Goal: Check status

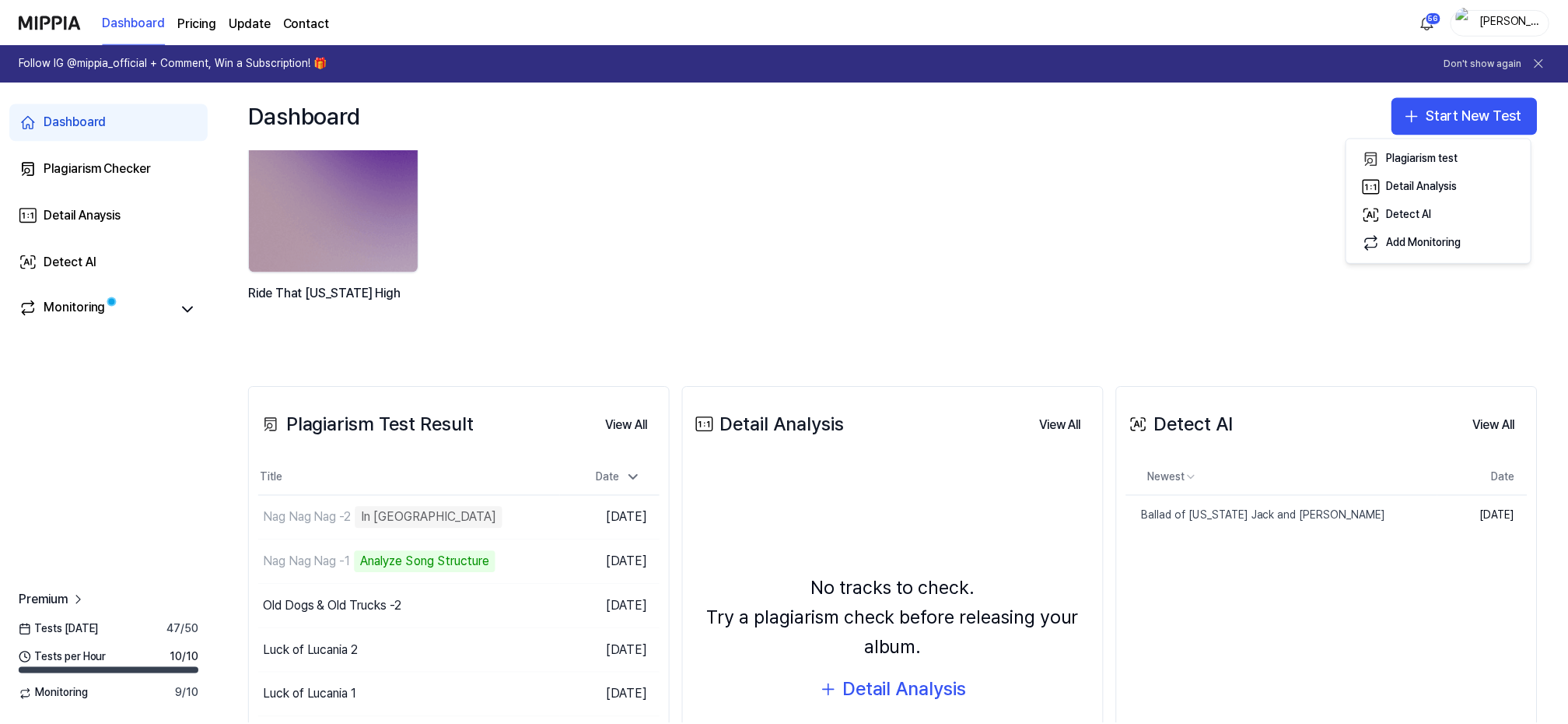
scroll to position [103, 0]
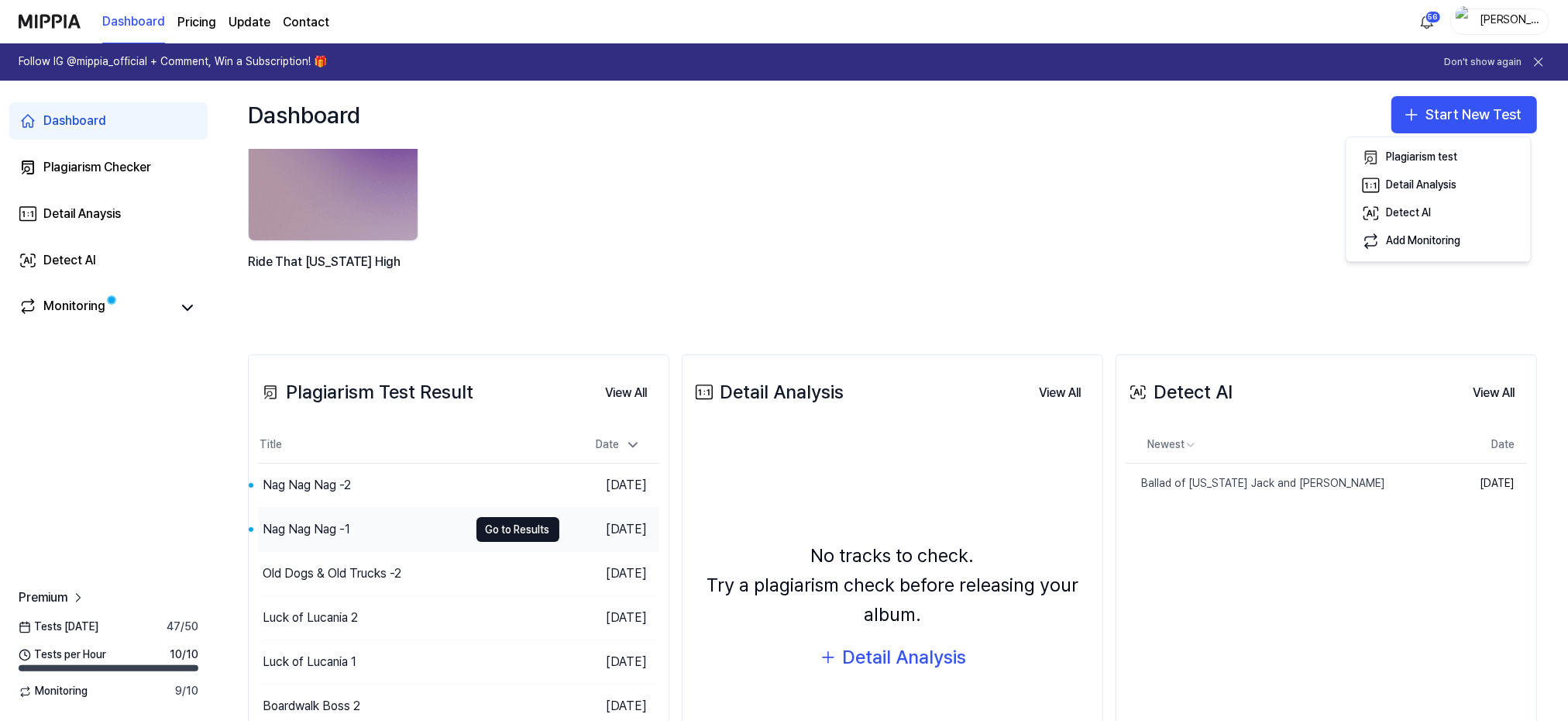
click at [304, 527] on div "Nag Nag Nag -1" at bounding box center [306, 530] width 88 height 19
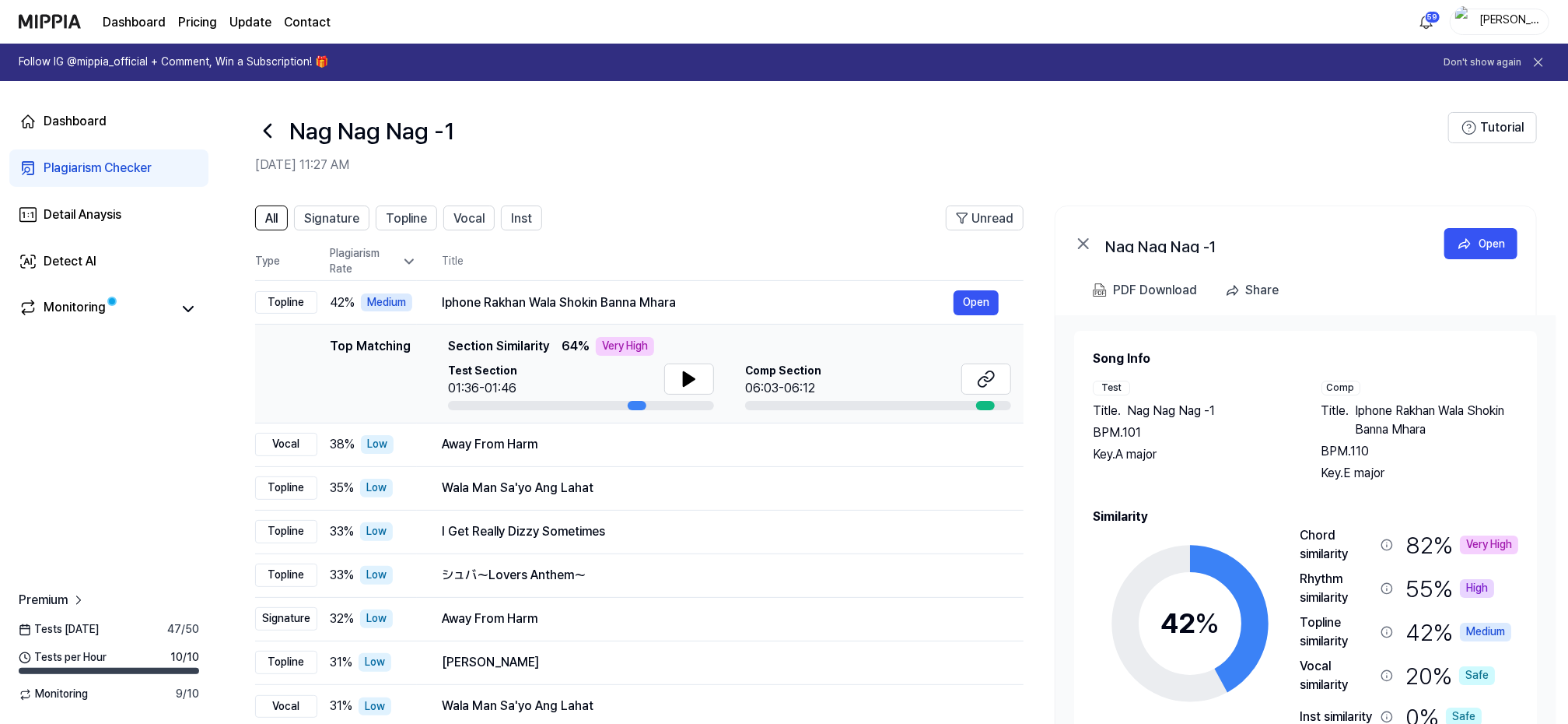
click at [266, 122] on icon at bounding box center [267, 130] width 25 height 25
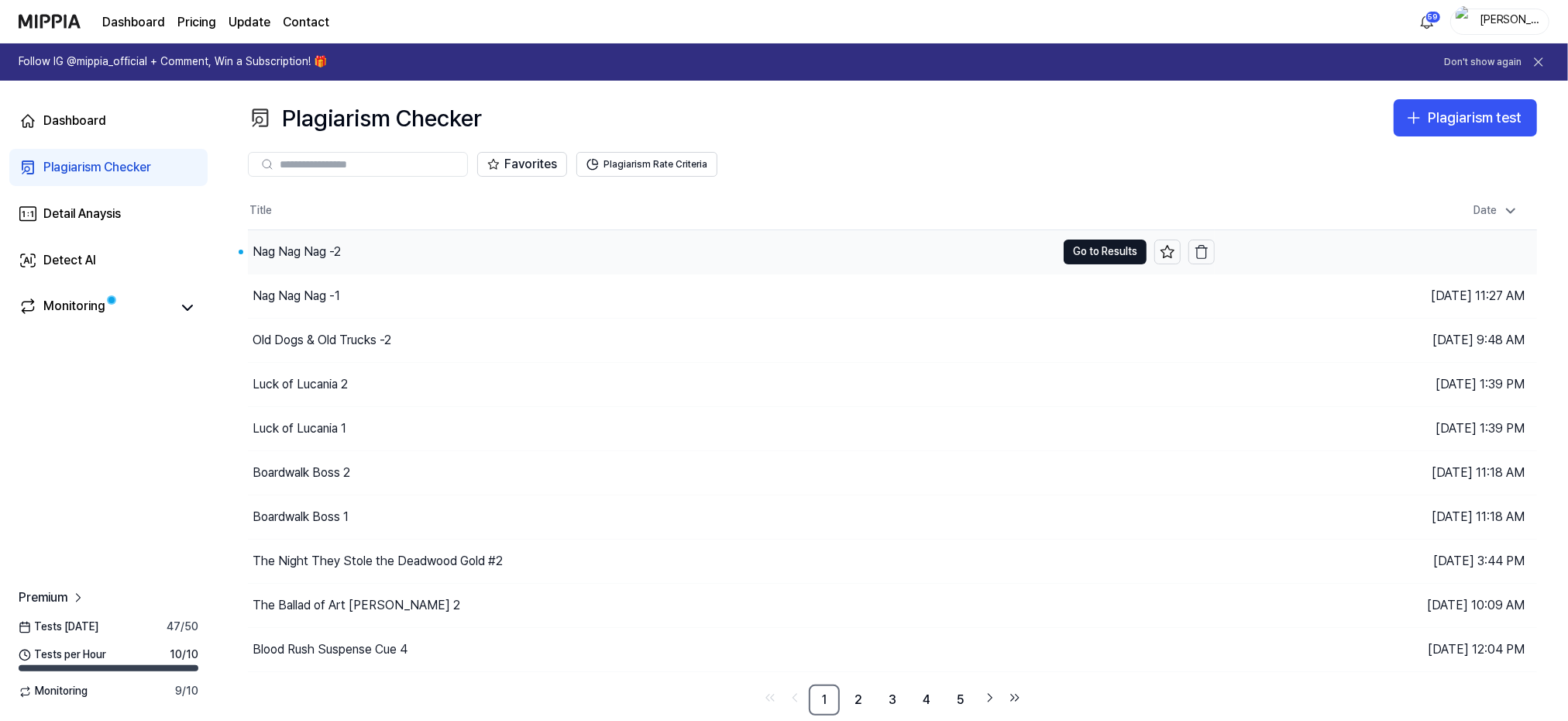
click at [283, 245] on div "Nag Nag Nag -2" at bounding box center [296, 252] width 88 height 19
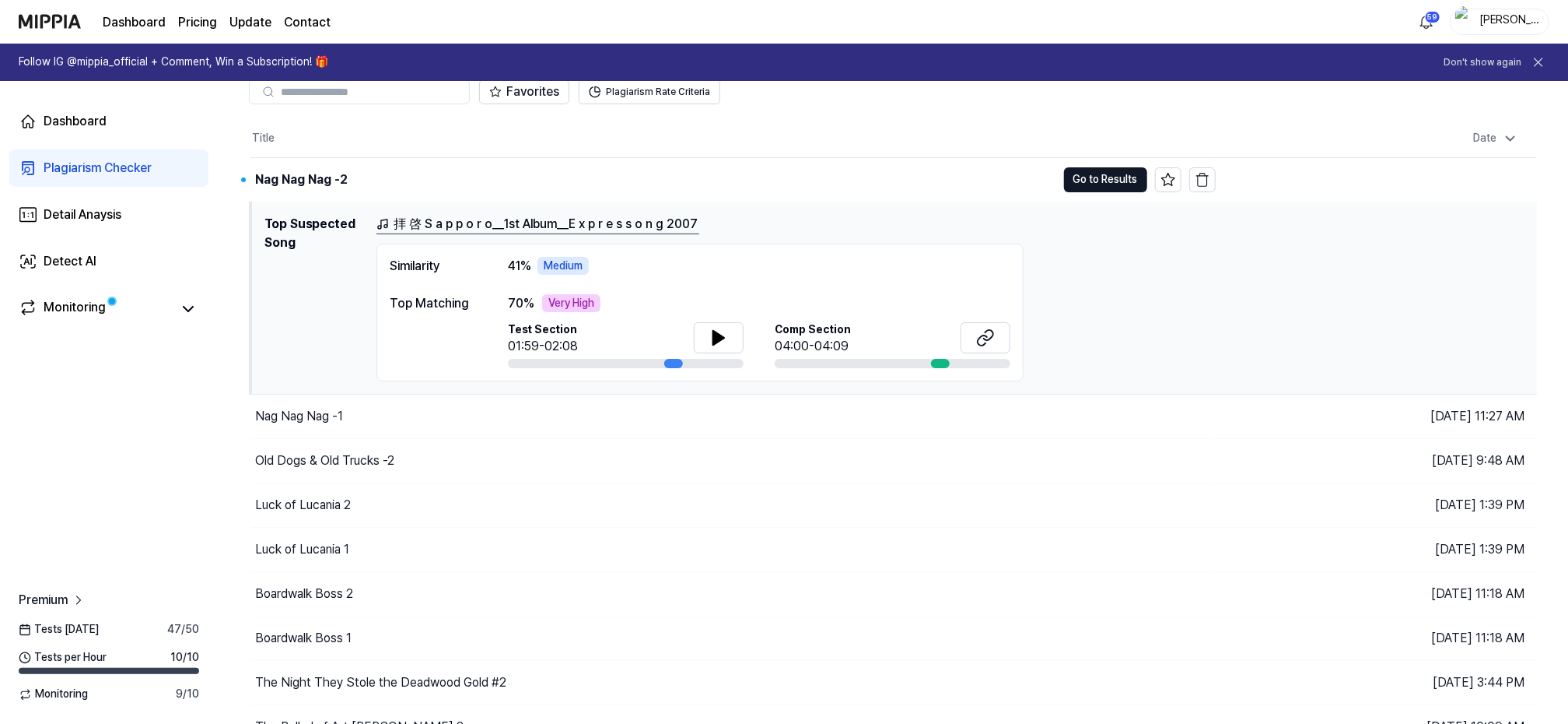
scroll to position [103, 0]
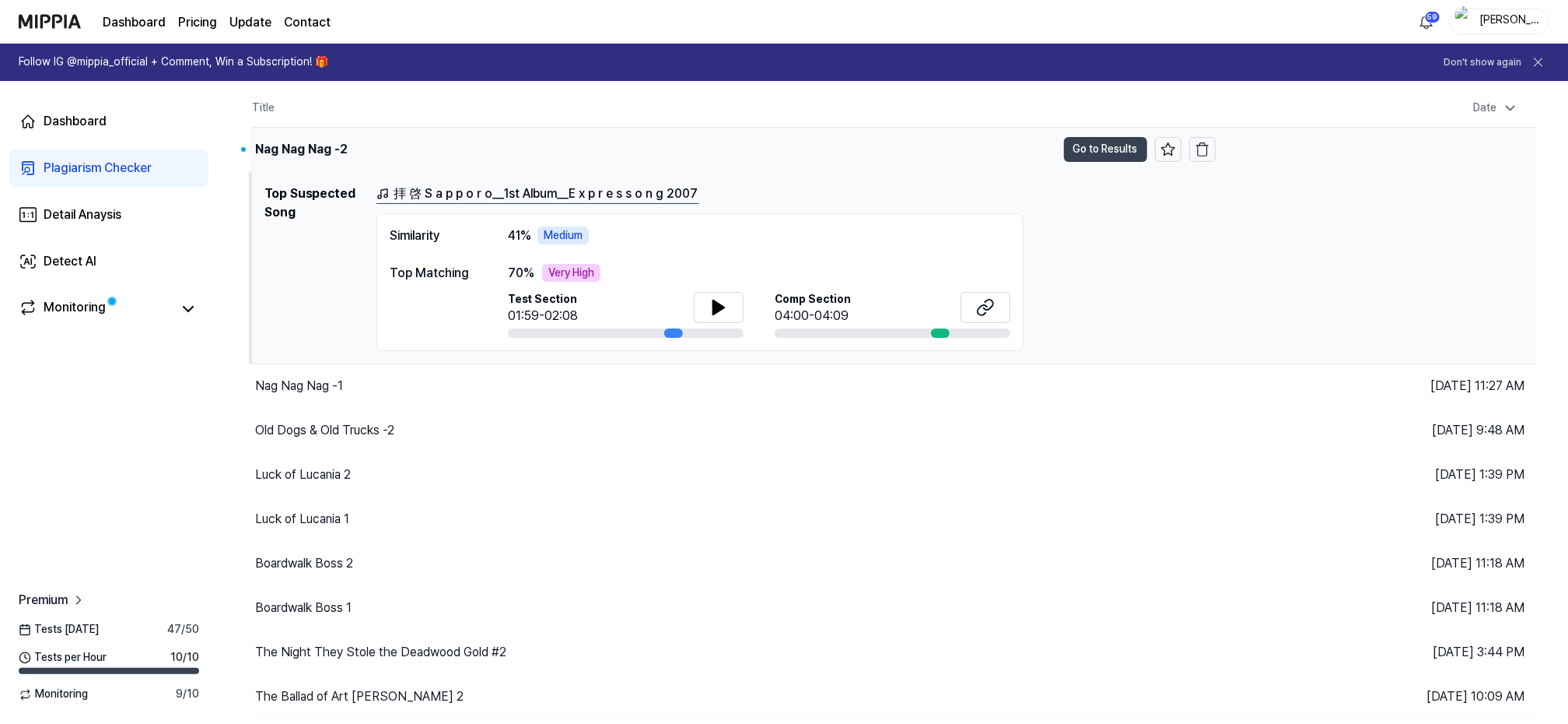
click at [1121, 144] on button "Go to Results" at bounding box center [1105, 149] width 84 height 25
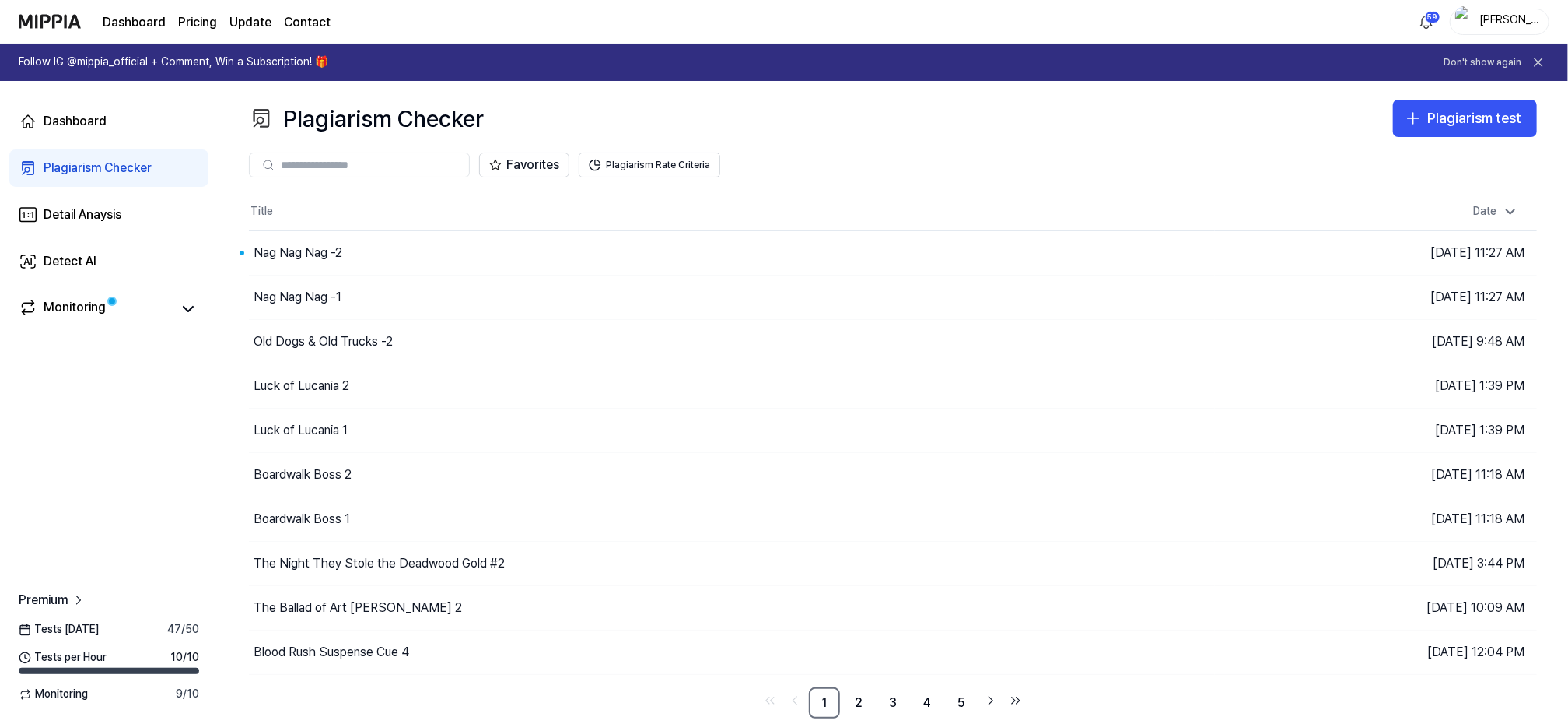
scroll to position [0, 0]
